Goal: Communication & Community: Ask a question

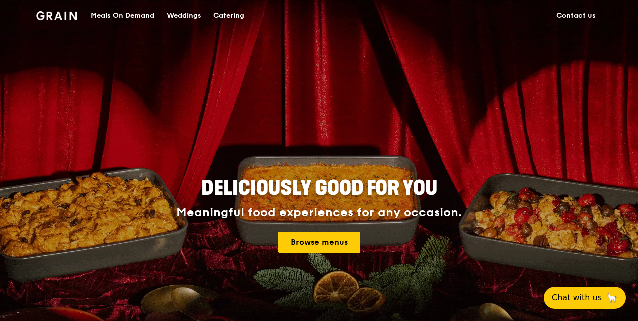
click at [568, 18] on link "Contact us" at bounding box center [577, 16] width 52 height 30
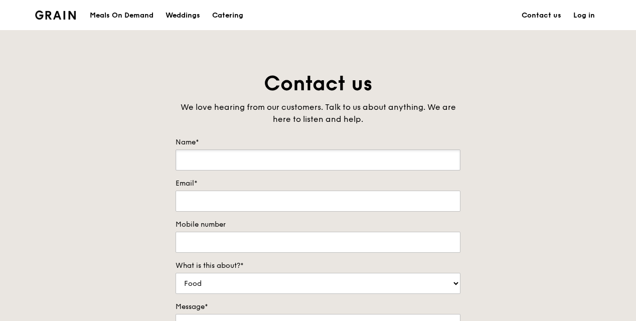
click at [287, 150] on input "Name*" at bounding box center [318, 160] width 285 height 21
click at [540, 196] on div "Contact us We love hearing from our customers. Talk to us about anything. We ar…" at bounding box center [318, 280] width 636 height 420
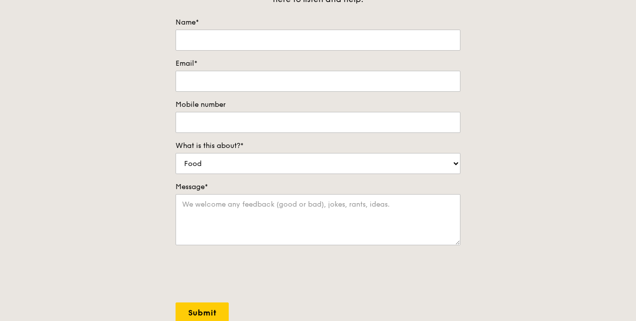
scroll to position [50, 0]
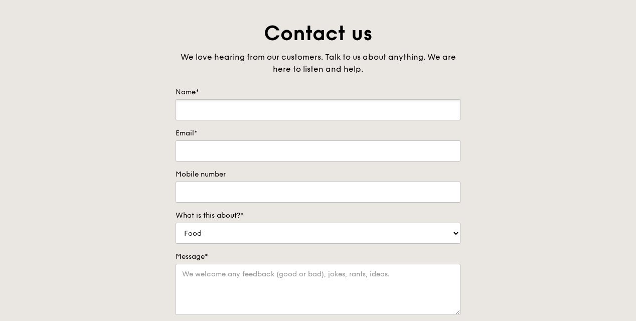
drag, startPoint x: 320, startPoint y: 123, endPoint x: 319, endPoint y: 108, distance: 14.6
click at [319, 108] on input "Name*" at bounding box center [318, 109] width 285 height 21
type input "Ang Li Cheng"
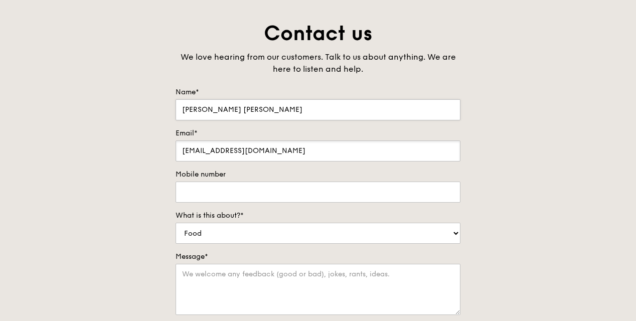
type input "ang_li_cheng@enterprisesg.gov.sg"
type input "97368521"
select select "Catering"
click at [271, 286] on textarea "Message*" at bounding box center [318, 289] width 285 height 51
click at [227, 291] on textarea "Message*" at bounding box center [318, 289] width 285 height 51
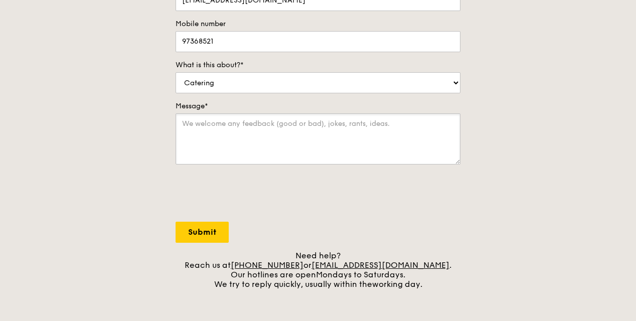
scroll to position [100, 0]
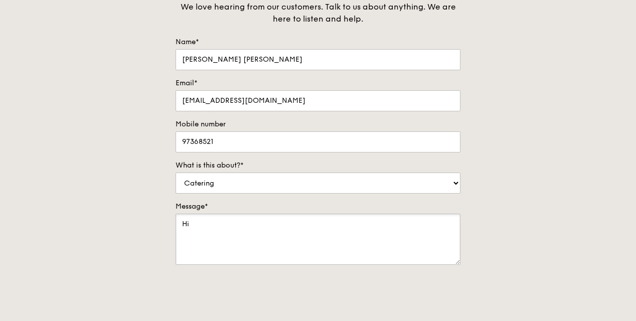
type textarea "H"
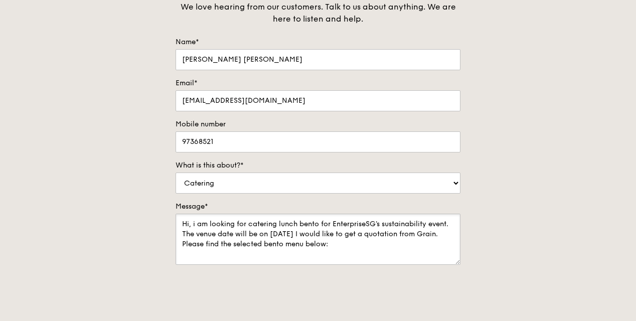
paste textarea "Regular Meal Box (80 boxes)"
click at [337, 246] on textarea "Hi, i am looking for catering lunch bento for EnterpriseSG's sustainability eve…" at bounding box center [318, 239] width 285 height 51
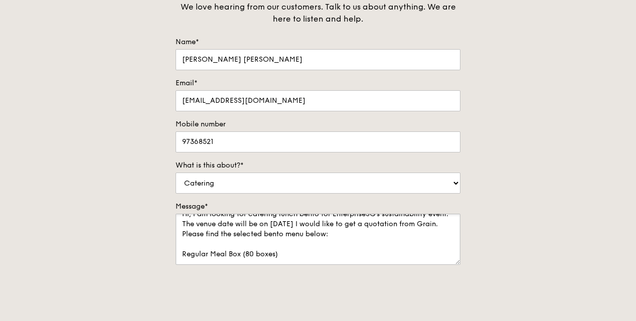
click at [301, 250] on textarea "Hi, i am looking for catering lunch bento for EnterpriseSG's sustainability eve…" at bounding box center [318, 239] width 285 height 51
paste textarea "20x Tuscan Garlic Cream White Fish 20x Hikari Miso Chicken Chow Mein 20x Thai G…"
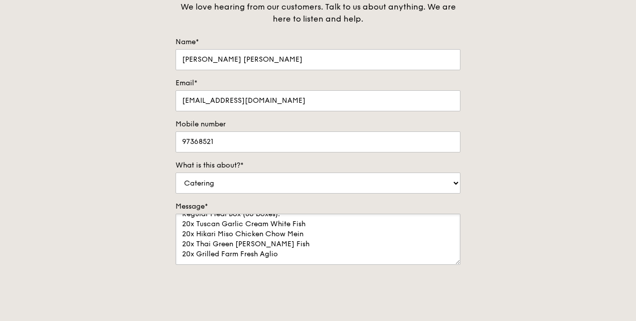
scroll to position [64, 0]
paste textarea "Plant-based Meal Box (20 boxes)"
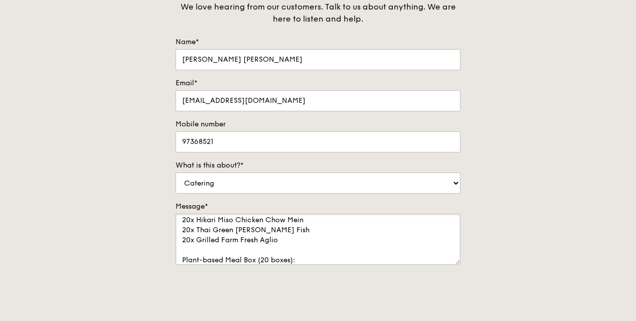
scroll to position [74, 0]
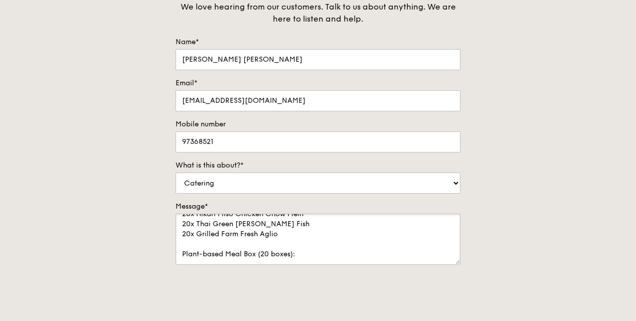
paste textarea "10x Basil Thunder Tea Rice 10x Plant-Based Beef Lasagna"
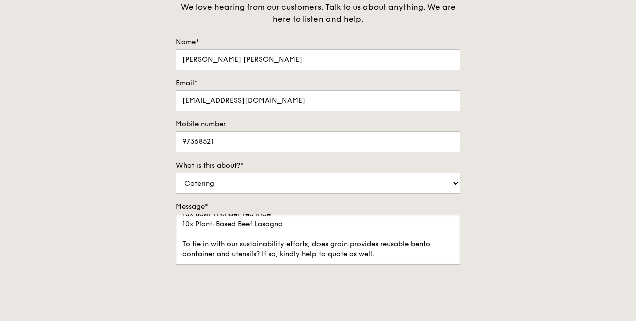
scroll to position [135, 0]
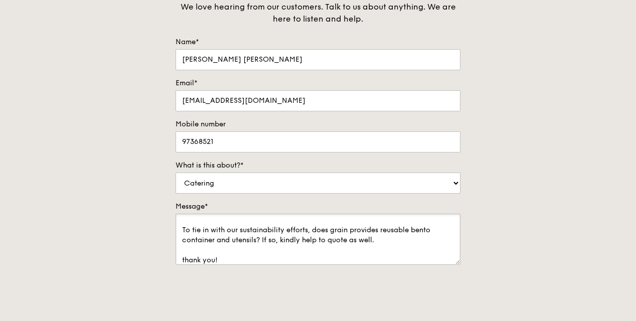
drag, startPoint x: 393, startPoint y: 243, endPoint x: 389, endPoint y: 238, distance: 6.8
click at [389, 238] on textarea "Hi, i am looking for catering lunch bento for EnterpriseSG's sustainability eve…" at bounding box center [318, 239] width 285 height 51
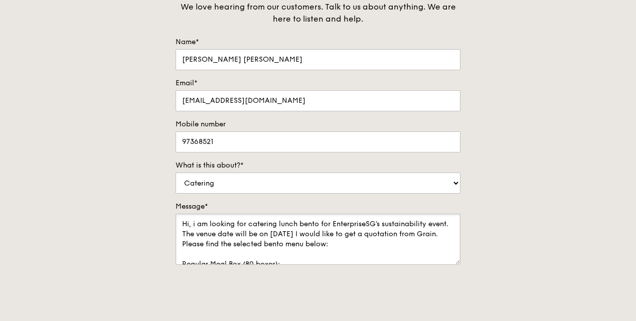
drag, startPoint x: 361, startPoint y: 258, endPoint x: 132, endPoint y: 136, distance: 260.0
click at [132, 136] on div "Contact us We love hearing from our customers. Talk to us about anything. We ar…" at bounding box center [318, 180] width 636 height 420
type textarea "Hi, i am looking for catering lunch bento for EnterpriseSG's sustainability eve…"
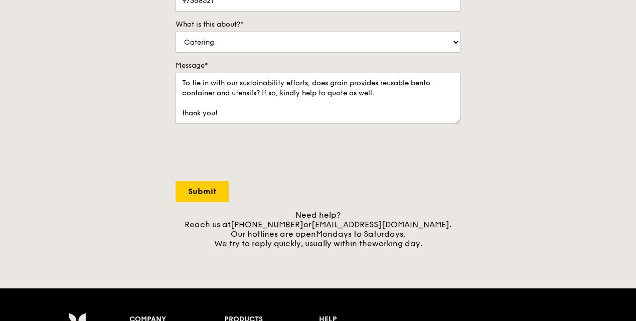
scroll to position [301, 0]
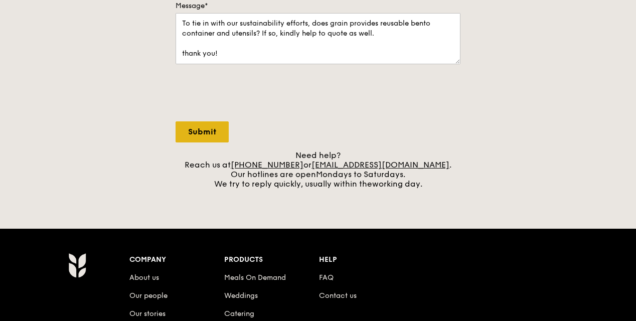
click at [215, 129] on input "Submit" at bounding box center [202, 131] width 53 height 21
select select "Food"
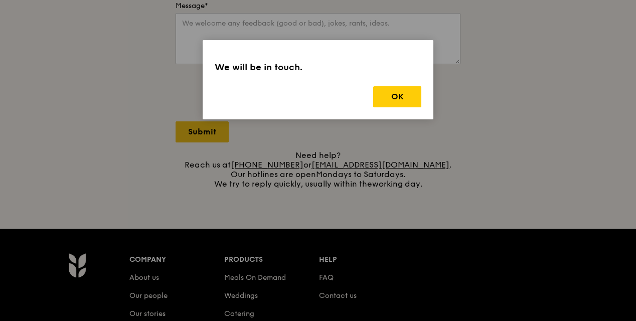
scroll to position [0, 0]
click at [388, 94] on button "OK" at bounding box center [397, 96] width 48 height 21
